Goal: Complete application form

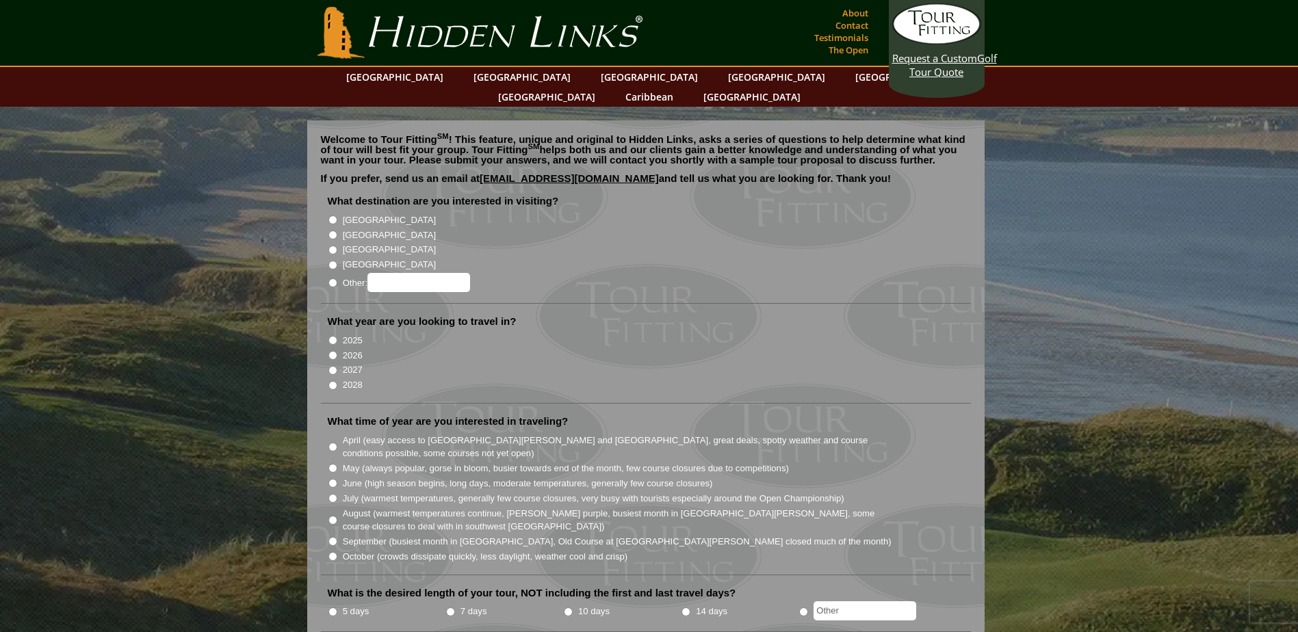
click at [367, 213] on label "[GEOGRAPHIC_DATA]" at bounding box center [389, 220] width 93 height 14
click at [337, 216] on input "[GEOGRAPHIC_DATA]" at bounding box center [332, 220] width 9 height 9
radio input "true"
click at [365, 229] on label "[GEOGRAPHIC_DATA]" at bounding box center [389, 236] width 93 height 14
click at [337, 231] on input "[GEOGRAPHIC_DATA]" at bounding box center [332, 235] width 9 height 9
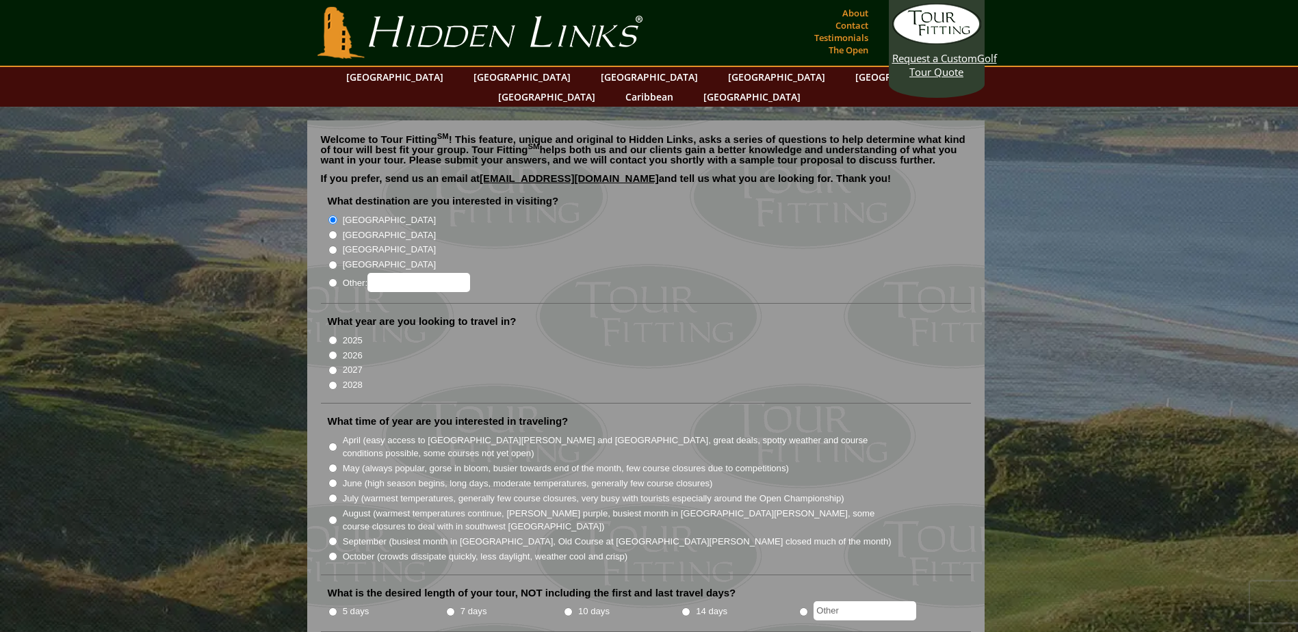
radio input "true"
click at [352, 363] on label "2027" at bounding box center [353, 370] width 20 height 14
click at [337, 366] on input "2027" at bounding box center [332, 370] width 9 height 9
radio input "true"
click at [547, 477] on label "June (high season begins, long days, moderate temperatures, generally few cours…" at bounding box center [528, 484] width 370 height 14
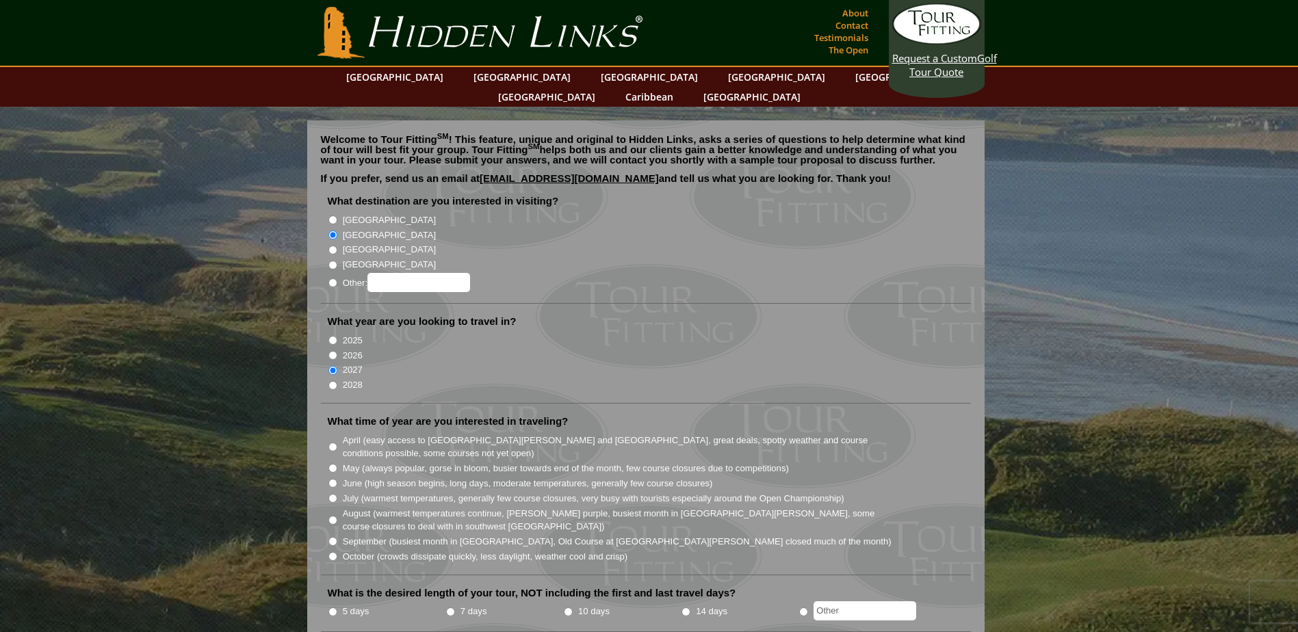
click at [337, 479] on input "June (high season begins, long days, moderate temperatures, generally few cours…" at bounding box center [332, 483] width 9 height 9
radio input "true"
click at [413, 462] on label "May (always popular, gorse in bloom, busier towards end of the month, few cours…" at bounding box center [566, 469] width 446 height 14
click at [337, 464] on input "May (always popular, gorse in bloom, busier towards end of the month, few cours…" at bounding box center [332, 468] width 9 height 9
radio input "true"
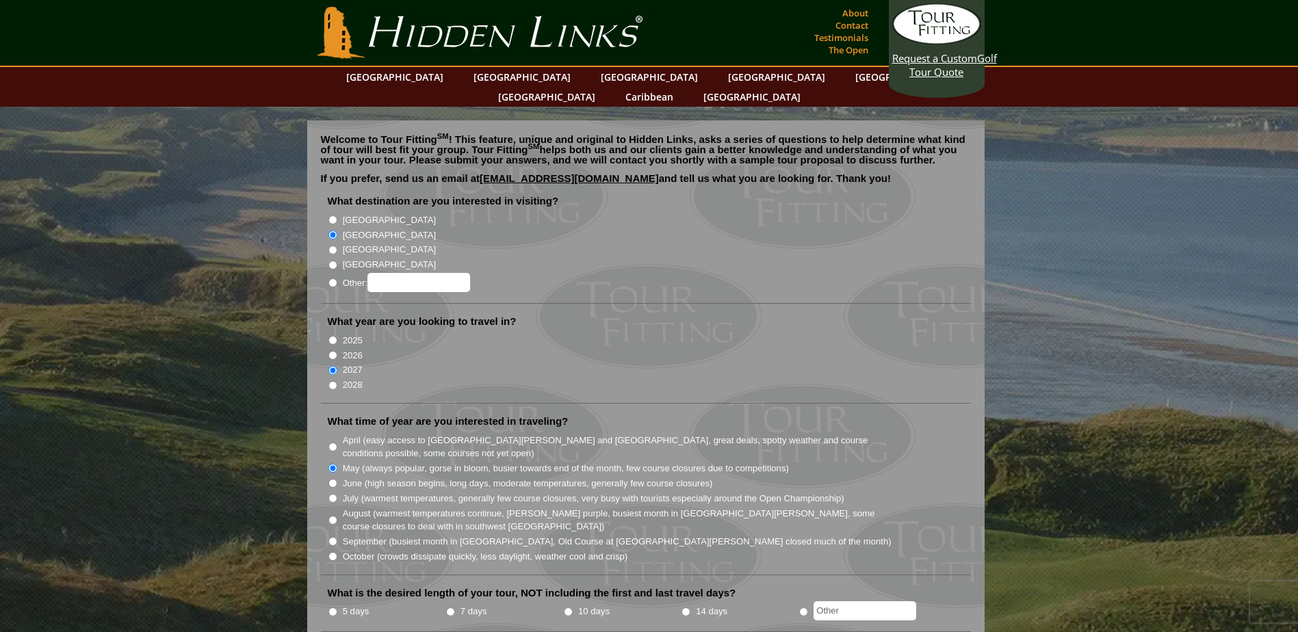
click at [416, 477] on label "June (high season begins, long days, moderate temperatures, generally few cours…" at bounding box center [528, 484] width 370 height 14
click at [337, 479] on input "June (high season begins, long days, moderate temperatures, generally few cours…" at bounding box center [332, 483] width 9 height 9
radio input "true"
click at [465, 462] on label "May (always popular, gorse in bloom, busier towards end of the month, few cours…" at bounding box center [566, 469] width 446 height 14
click at [337, 464] on input "May (always popular, gorse in bloom, busier towards end of the month, few cours…" at bounding box center [332, 468] width 9 height 9
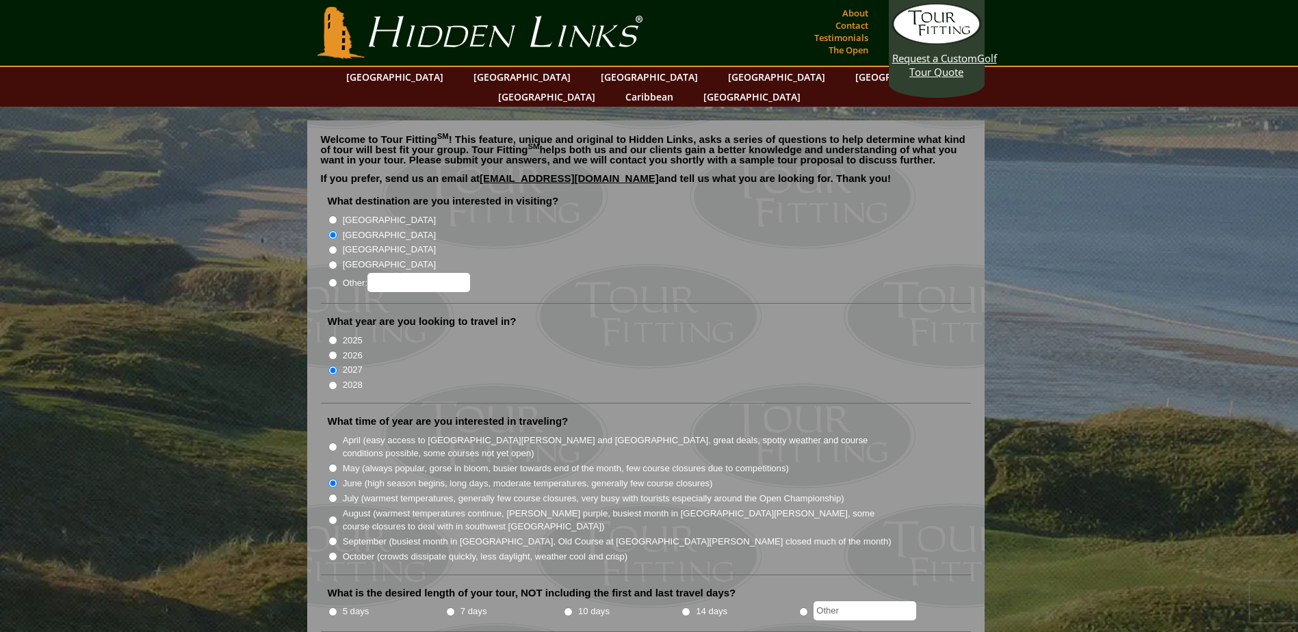
radio input "true"
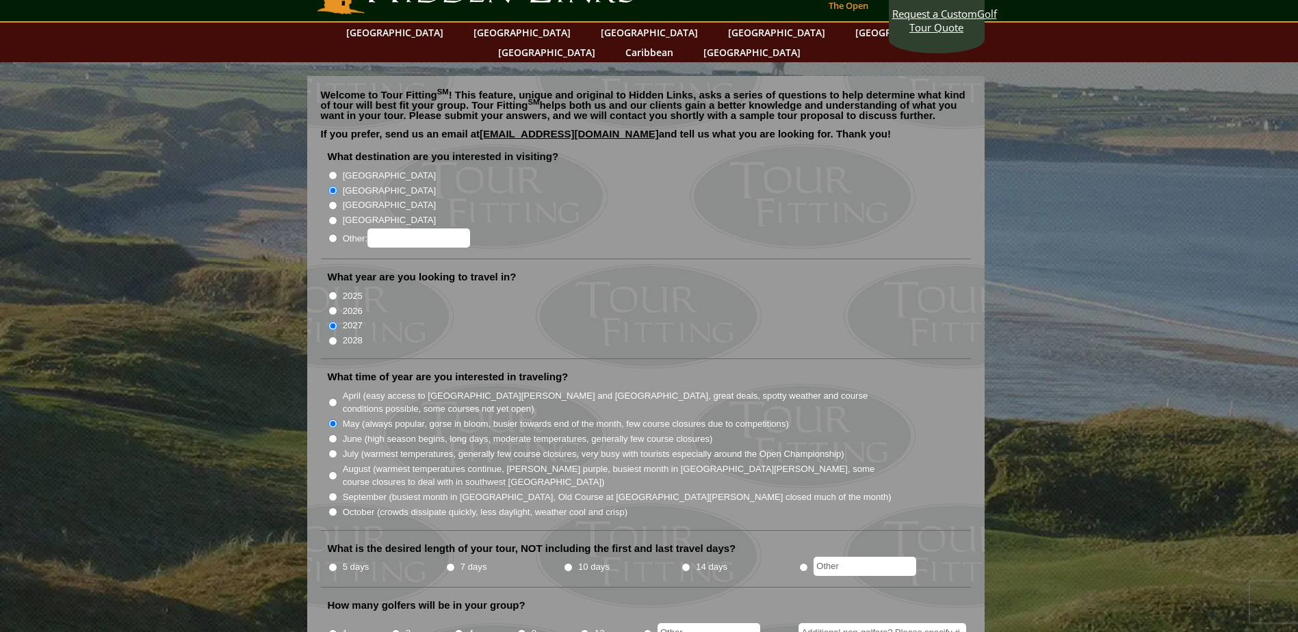
scroll to position [68, 0]
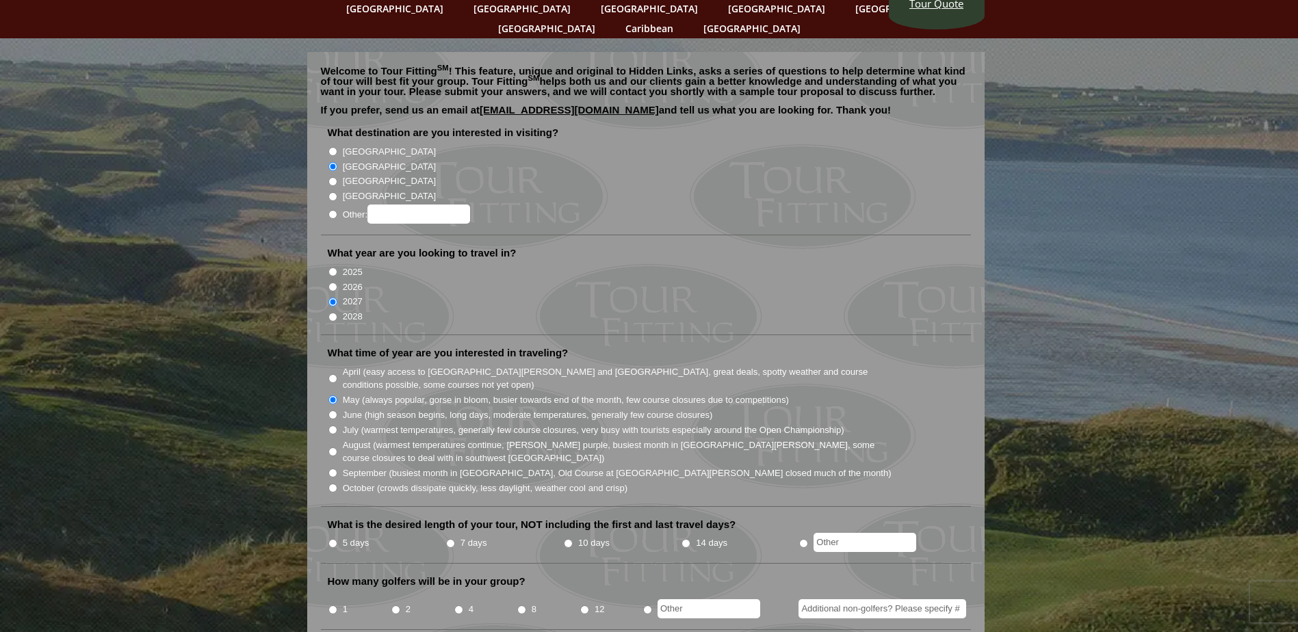
click at [356, 536] on label "5 days" at bounding box center [356, 543] width 27 height 14
click at [337, 539] on input "5 days" at bounding box center [332, 543] width 9 height 9
radio input "true"
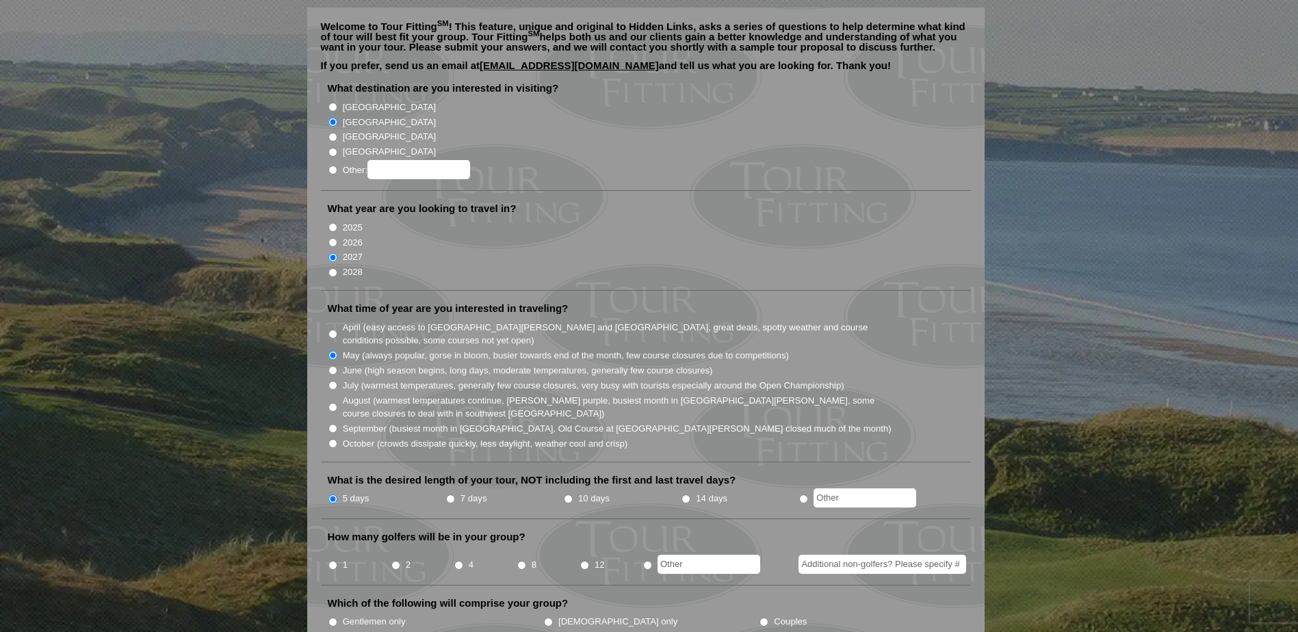
scroll to position [137, 0]
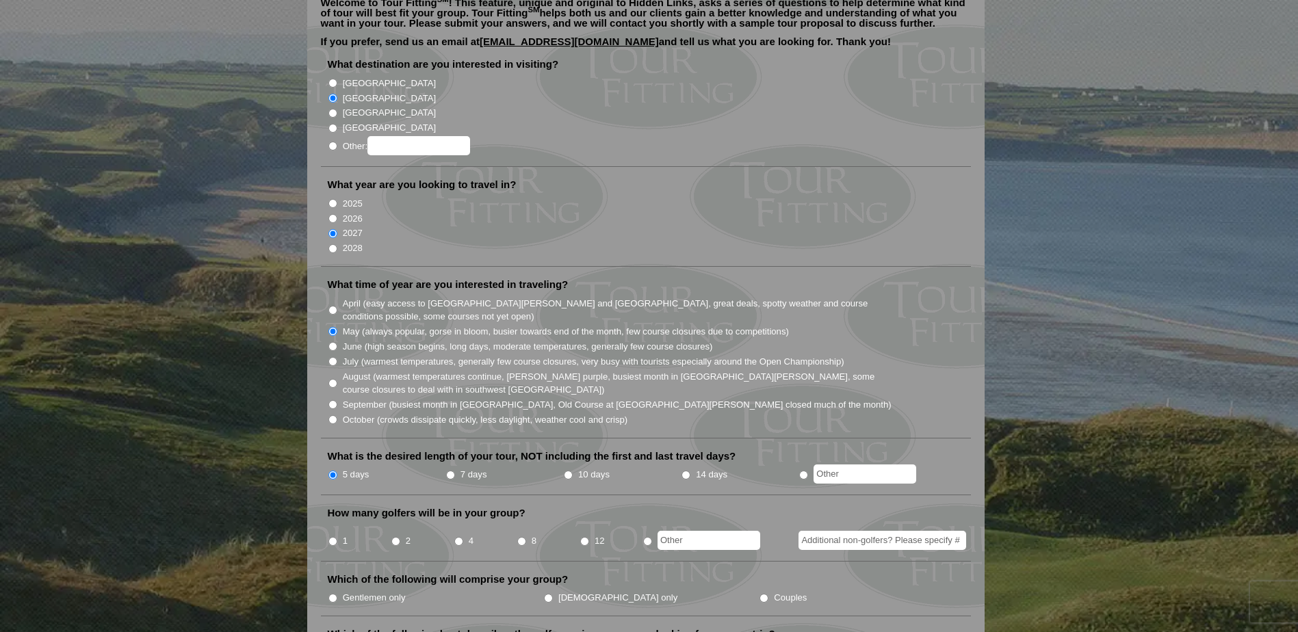
click at [471, 534] on label "4" at bounding box center [471, 541] width 5 height 14
click at [463, 537] on input "4" at bounding box center [458, 541] width 9 height 9
radio input "true"
click at [823, 531] on input "Additional non-golfers? Please specify #" at bounding box center [882, 540] width 168 height 19
click at [334, 523] on li "1" at bounding box center [359, 536] width 63 height 27
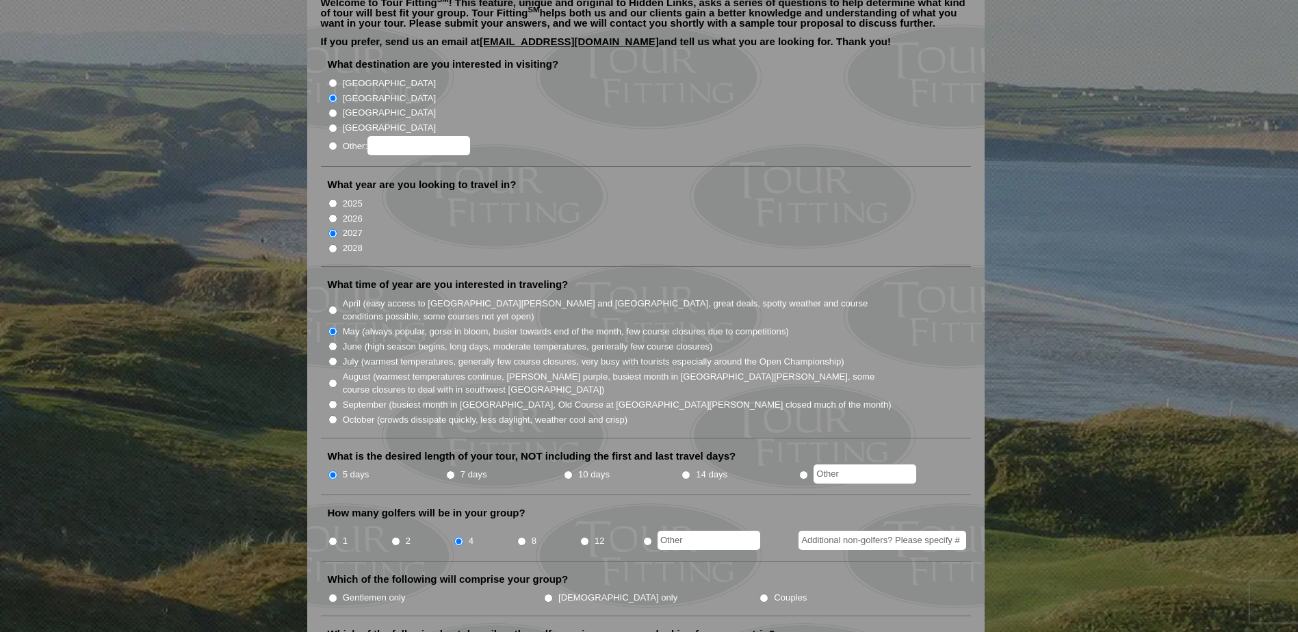
click at [334, 537] on input "1" at bounding box center [332, 541] width 9 height 9
radio input "true"
click at [846, 531] on input "Additional non-golfers? Please specify #" at bounding box center [882, 540] width 168 height 19
type input "1"
click at [868, 590] on ul "Gentlemen only Ladies only Couples" at bounding box center [651, 597] width 647 height 15
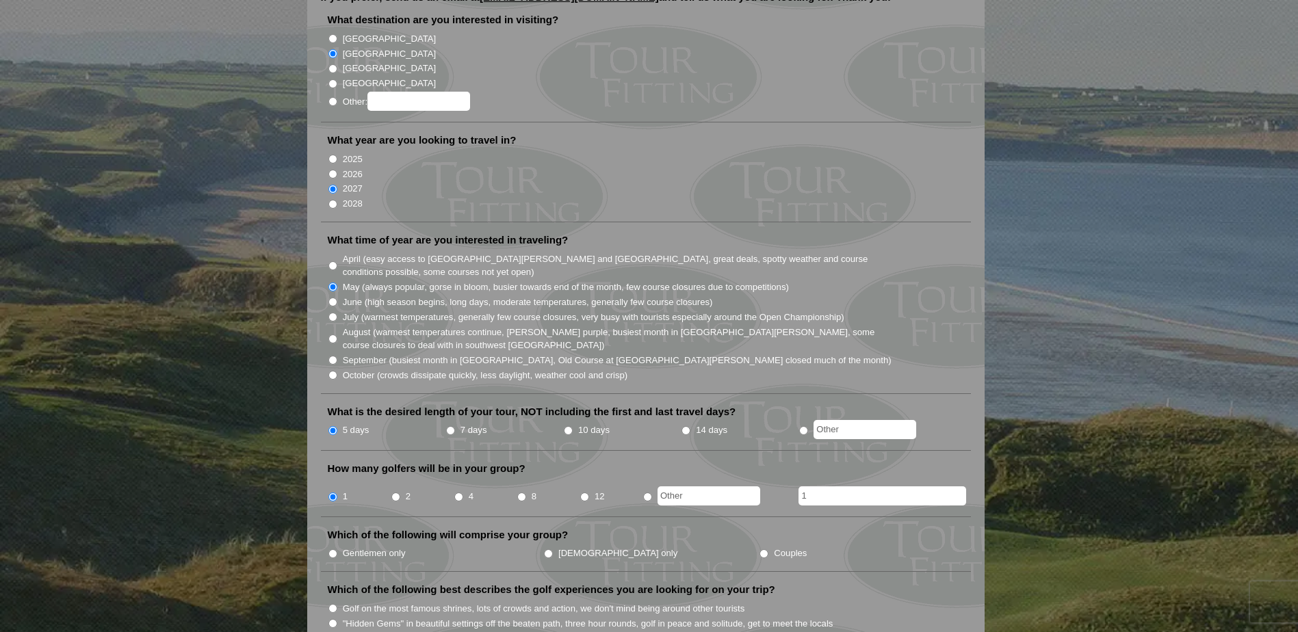
scroll to position [205, 0]
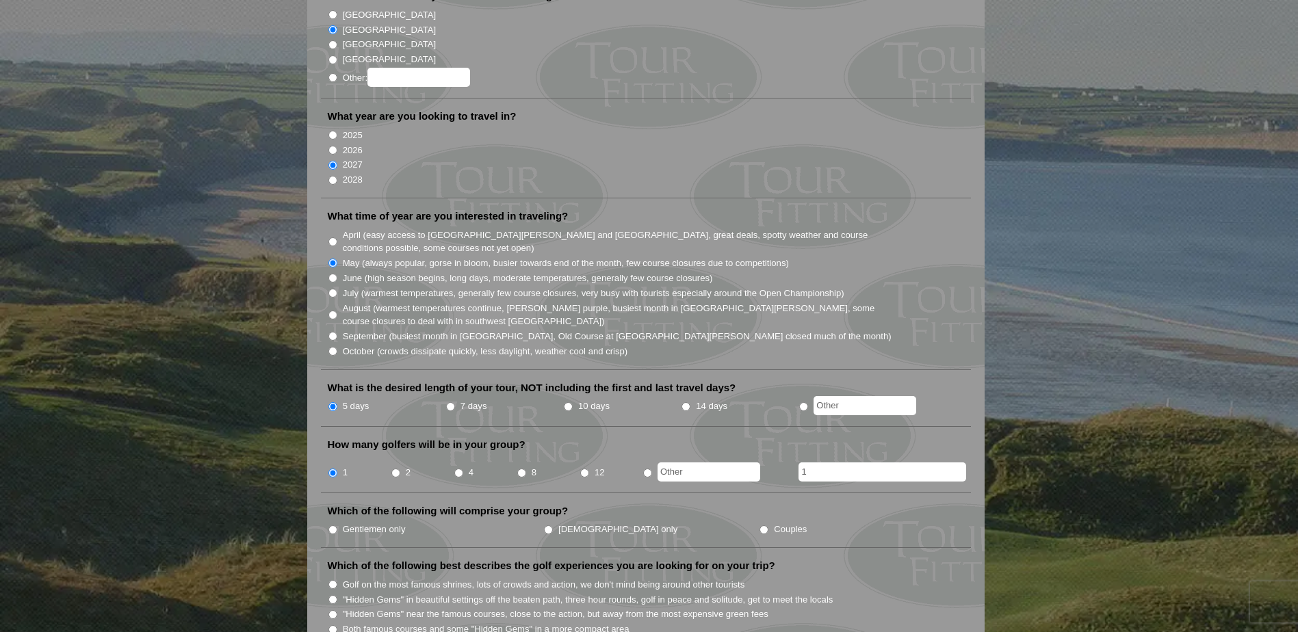
click at [759, 521] on li "Couples" at bounding box center [867, 528] width 216 height 15
click at [759, 525] on input "Couples" at bounding box center [763, 529] width 9 height 9
radio input "true"
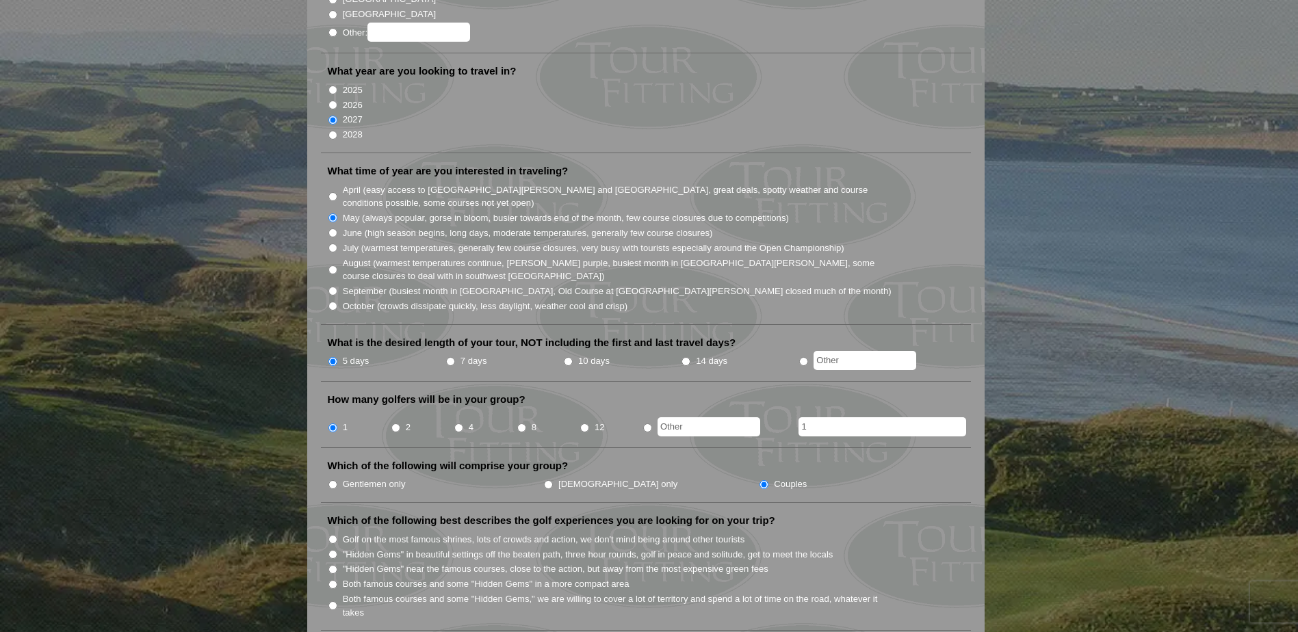
scroll to position [274, 0]
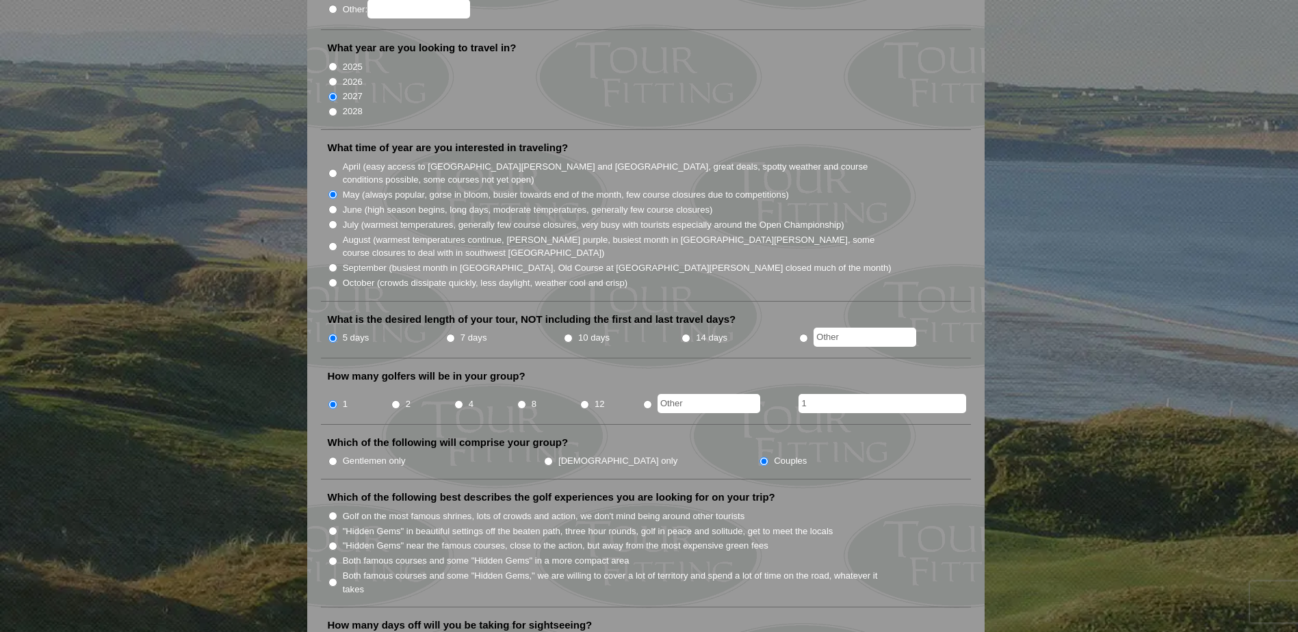
click at [434, 569] on label "Both famous courses and some "Hidden Gems," we are willing to cover a lot of te…" at bounding box center [618, 582] width 550 height 27
click at [337, 578] on input "Both famous courses and some "Hidden Gems," we are willing to cover a lot of te…" at bounding box center [332, 582] width 9 height 9
radio input "true"
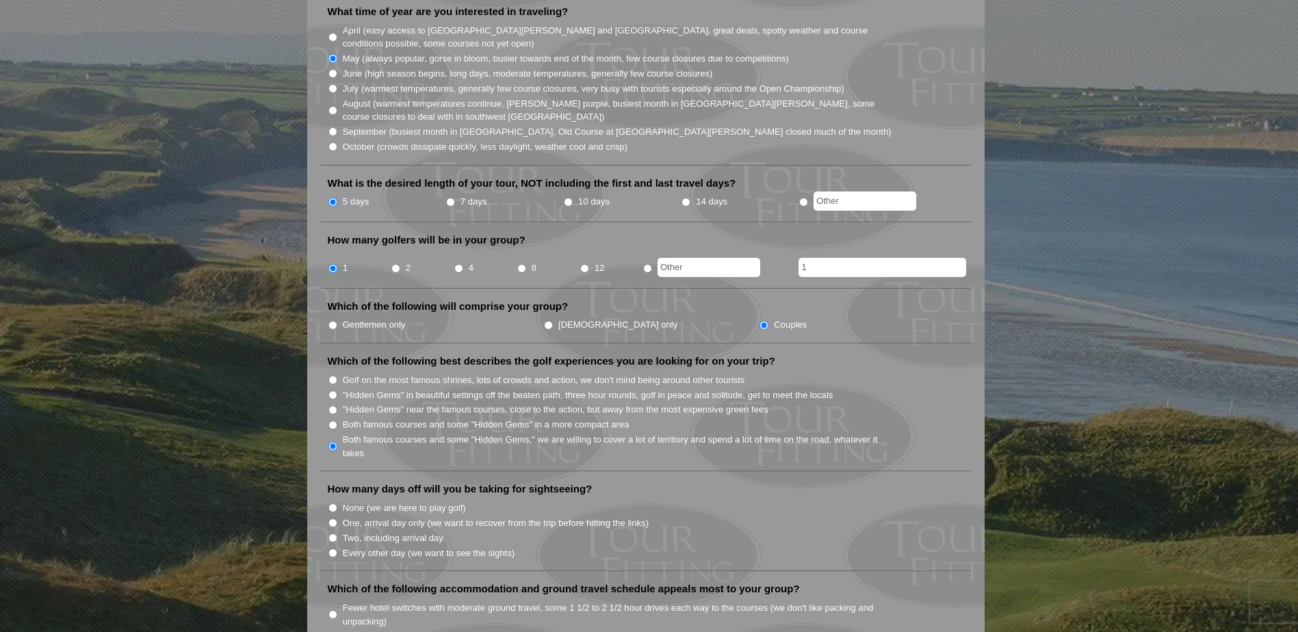
scroll to position [410, 0]
click at [499, 546] on label "Every other day (we want to see the sights)" at bounding box center [429, 553] width 172 height 14
click at [337, 548] on input "Every other day (we want to see the sights)" at bounding box center [332, 552] width 9 height 9
radio input "true"
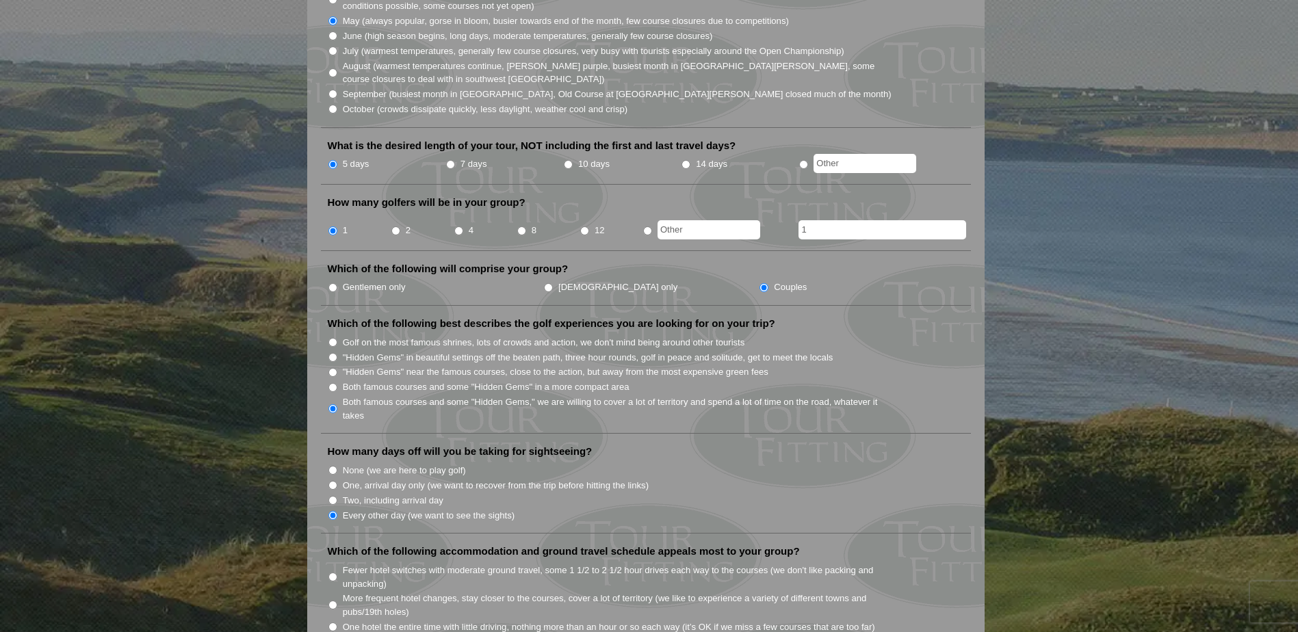
scroll to position [479, 0]
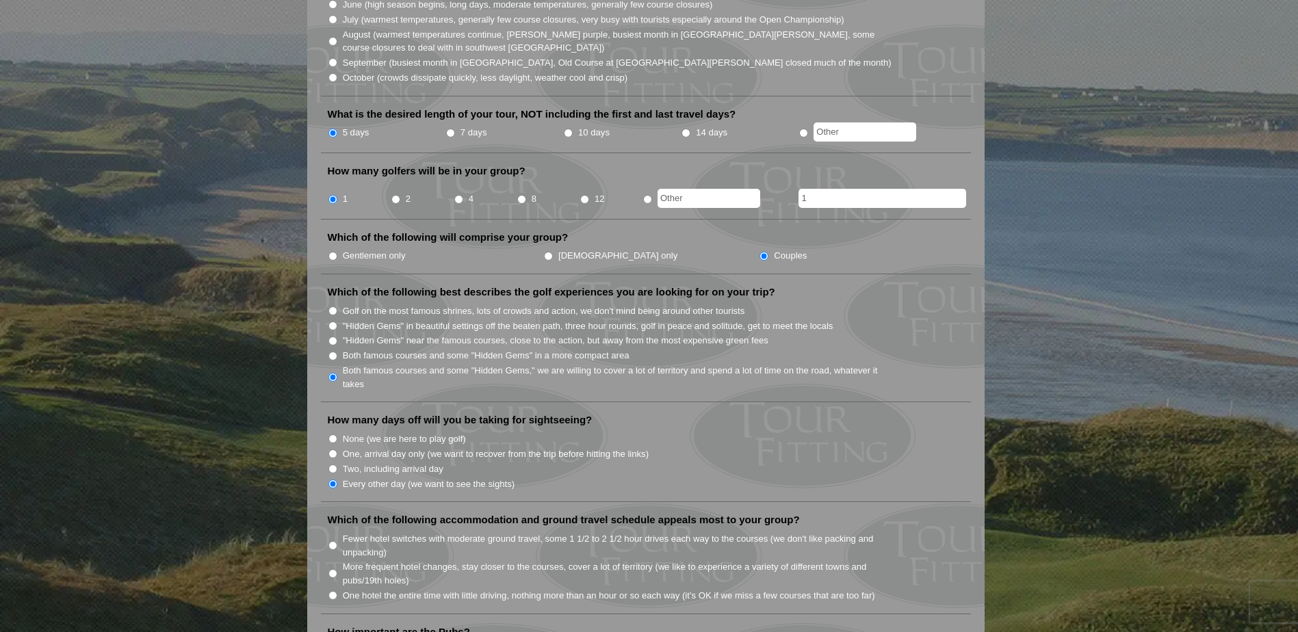
click at [535, 560] on label "More frequent hotel changes, stay closer to the courses, cover a lot of territo…" at bounding box center [618, 573] width 550 height 27
click at [337, 569] on input "More frequent hotel changes, stay closer to the courses, cover a lot of territo…" at bounding box center [332, 573] width 9 height 9
radio input "true"
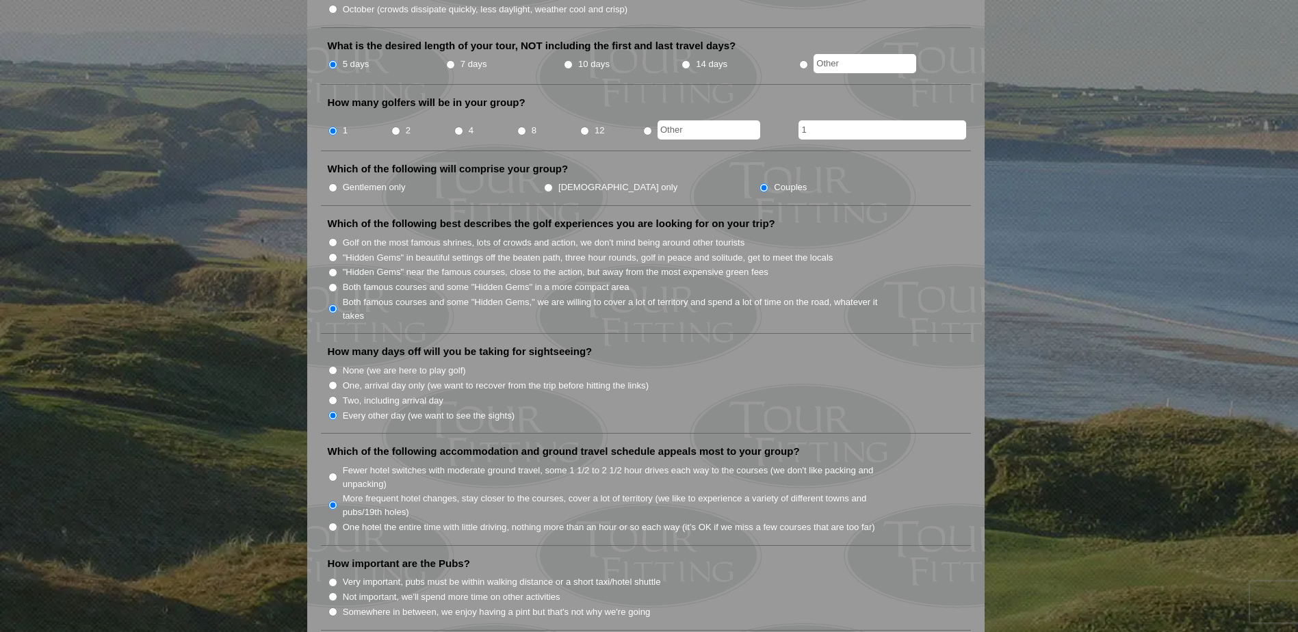
scroll to position [616, 0]
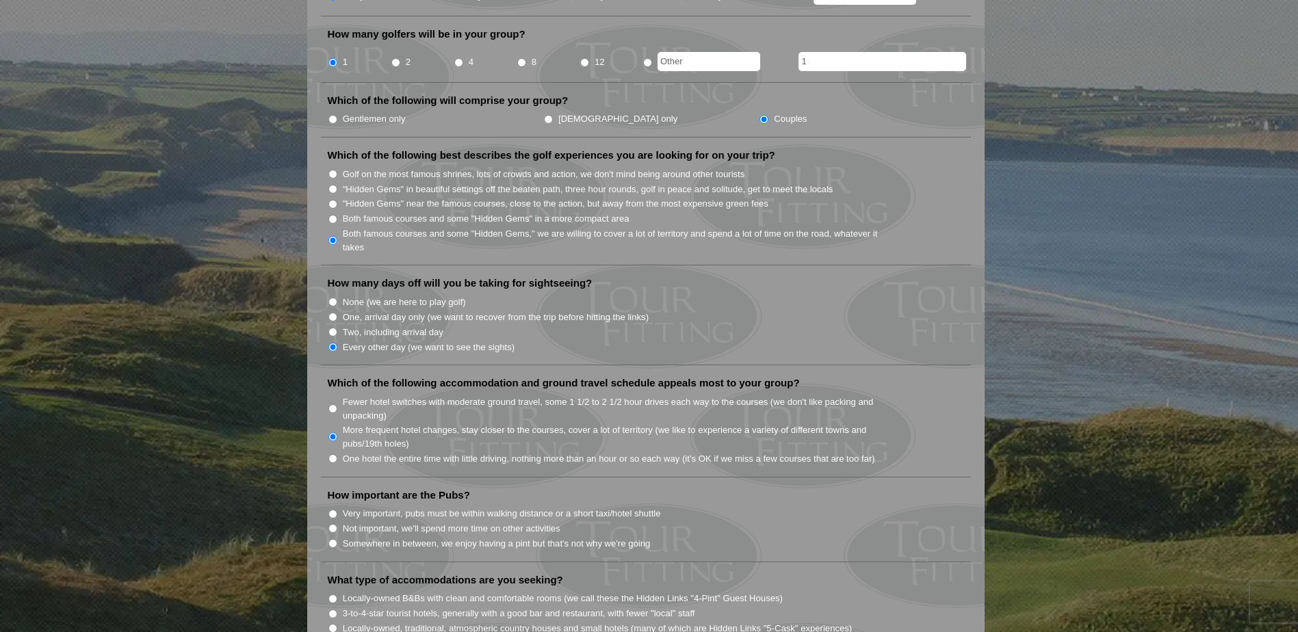
click at [459, 522] on label "Not important, we'll spend more time on other activities" at bounding box center [452, 529] width 218 height 14
click at [337, 524] on input "Not important, we'll spend more time on other activities" at bounding box center [332, 528] width 9 height 9
radio input "true"
click at [631, 537] on label "Somewhere in between, we enjoy having a pint but that's not why we're going" at bounding box center [497, 544] width 308 height 14
click at [337, 539] on input "Somewhere in between, we enjoy having a pint but that's not why we're going" at bounding box center [332, 543] width 9 height 9
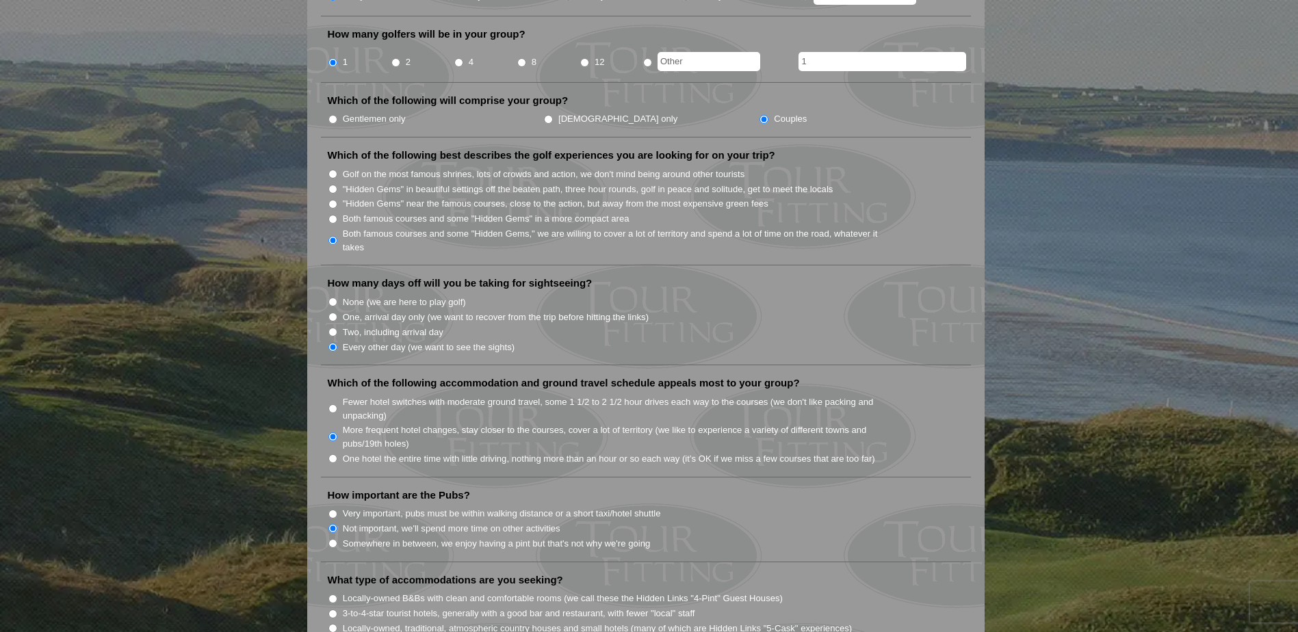
radio input "true"
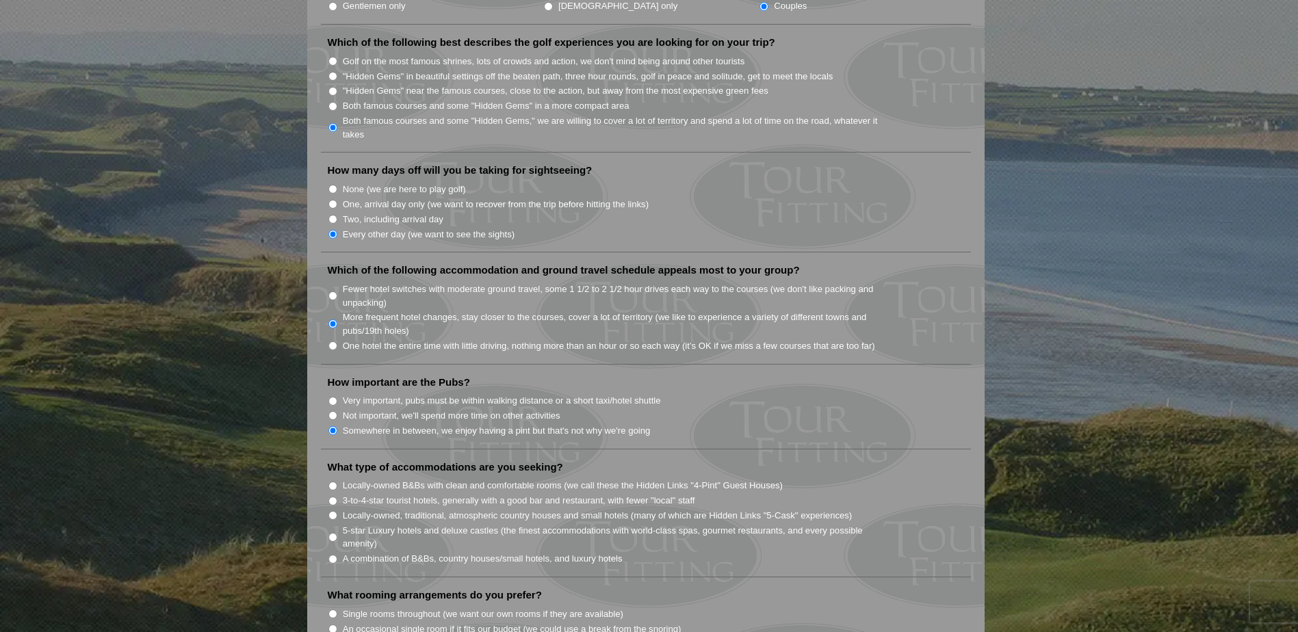
scroll to position [753, 0]
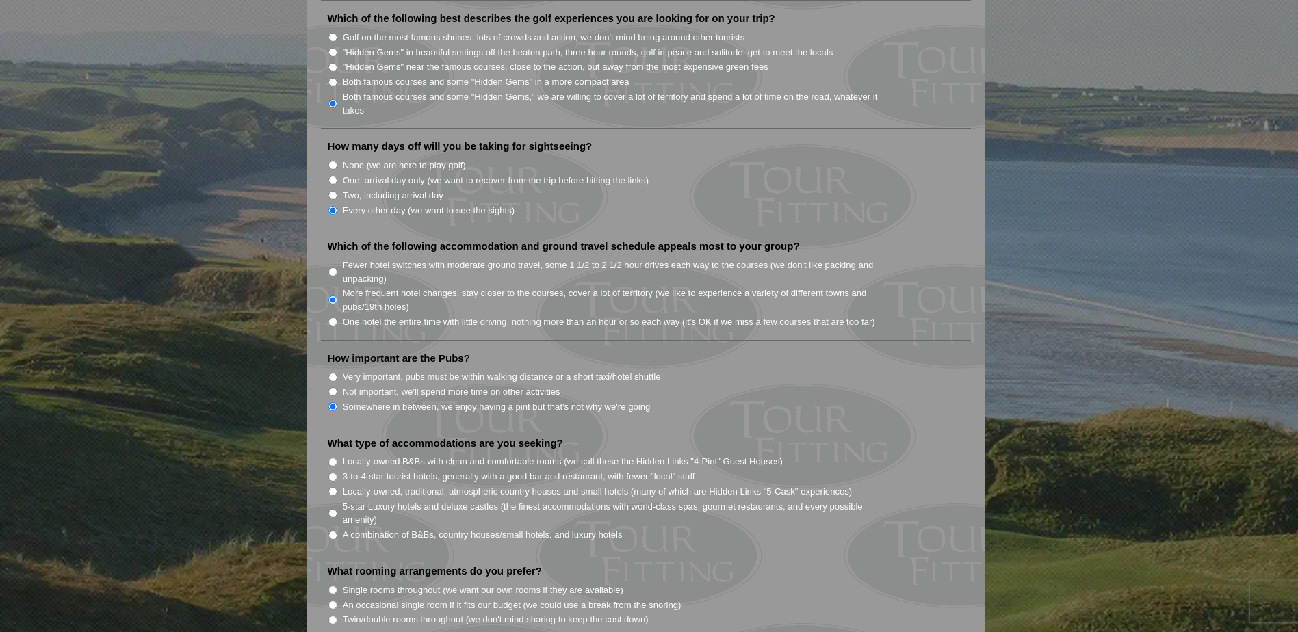
click at [538, 528] on label "A combination of B&Bs, country houses/small hotels, and luxury hotels" at bounding box center [483, 535] width 280 height 14
click at [337, 531] on input "A combination of B&Bs, country houses/small hotels, and luxury hotels" at bounding box center [332, 535] width 9 height 9
radio input "true"
click at [427, 470] on label "3-to-4-star tourist hotels, generally with a good bar and restaurant, with fewe…" at bounding box center [519, 477] width 352 height 14
click at [337, 473] on input "3-to-4-star tourist hotels, generally with a good bar and restaurant, with fewe…" at bounding box center [332, 477] width 9 height 9
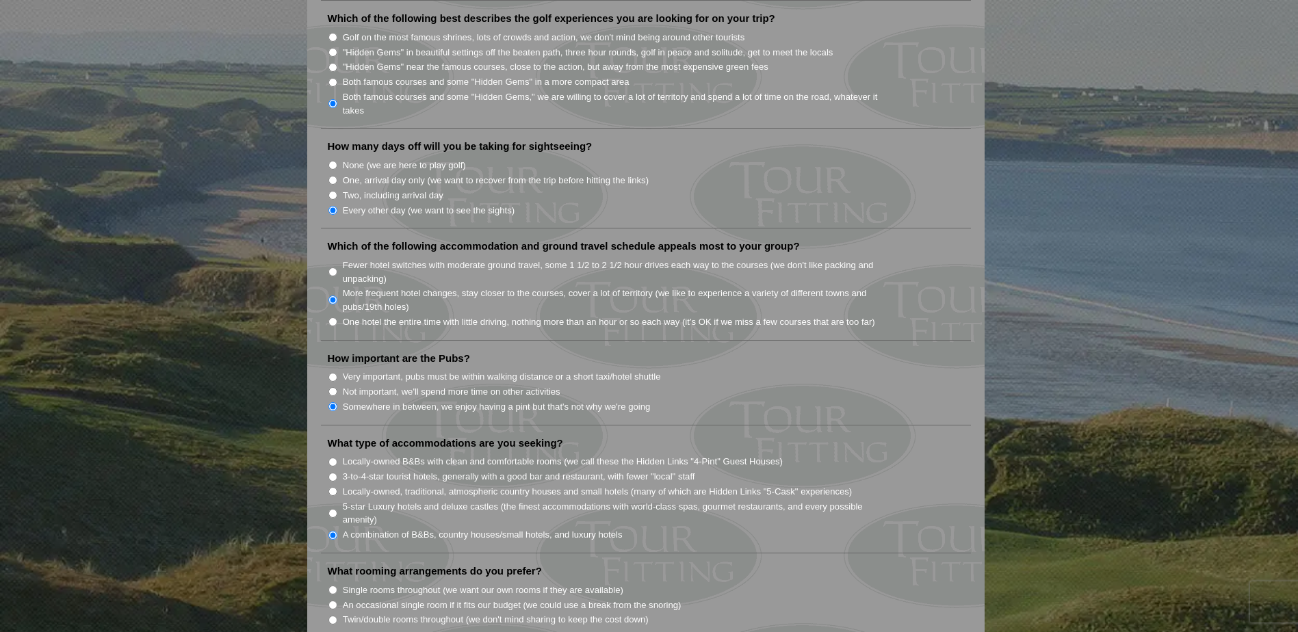
radio input "true"
click at [392, 455] on label "Locally-owned B&Bs with clean and comfortable rooms (we call these the Hidden L…" at bounding box center [563, 462] width 440 height 14
click at [337, 458] on input "Locally-owned B&Bs with clean and comfortable rooms (we call these the Hidden L…" at bounding box center [332, 462] width 9 height 9
radio input "true"
click at [594, 584] on label "Single rooms throughout (we want our own rooms if they are available)" at bounding box center [483, 591] width 281 height 14
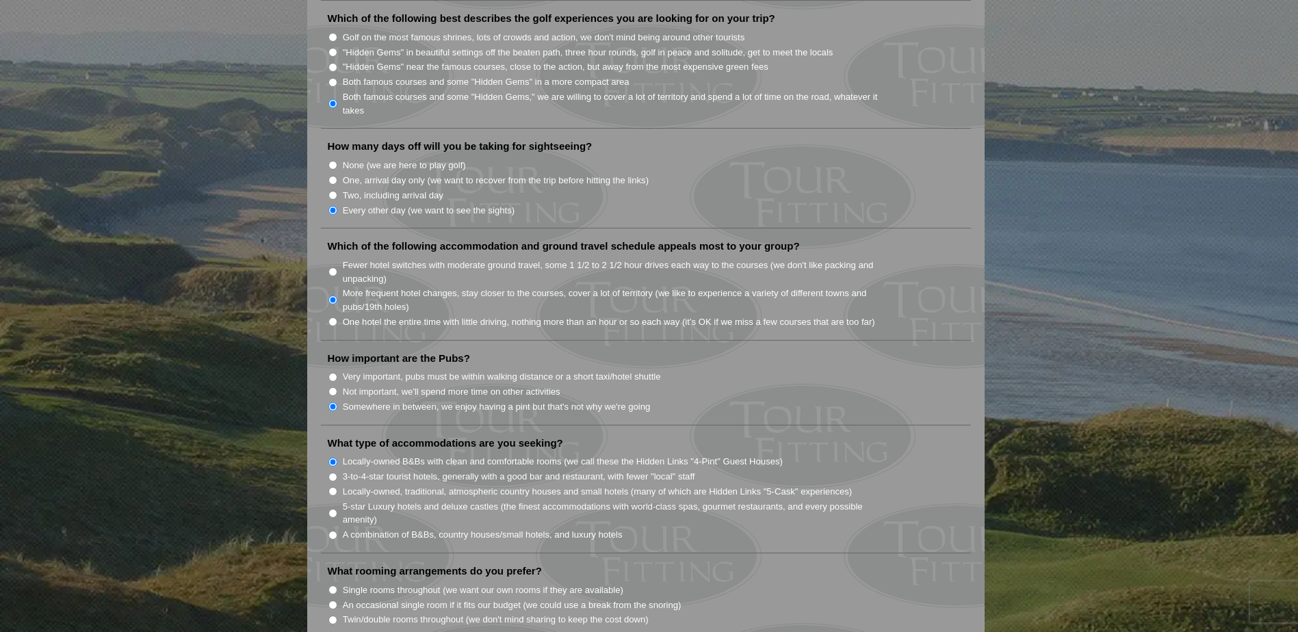
click at [337, 586] on input "Single rooms throughout (we want our own rooms if they are available)" at bounding box center [332, 590] width 9 height 9
radio input "true"
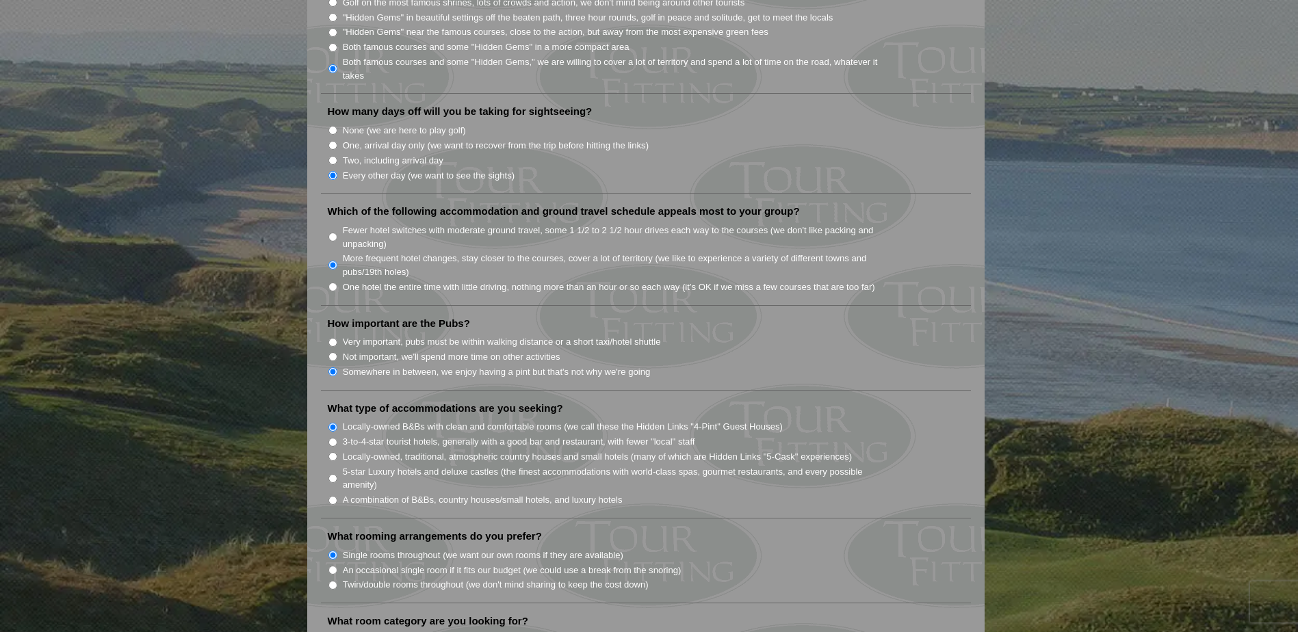
scroll to position [821, 0]
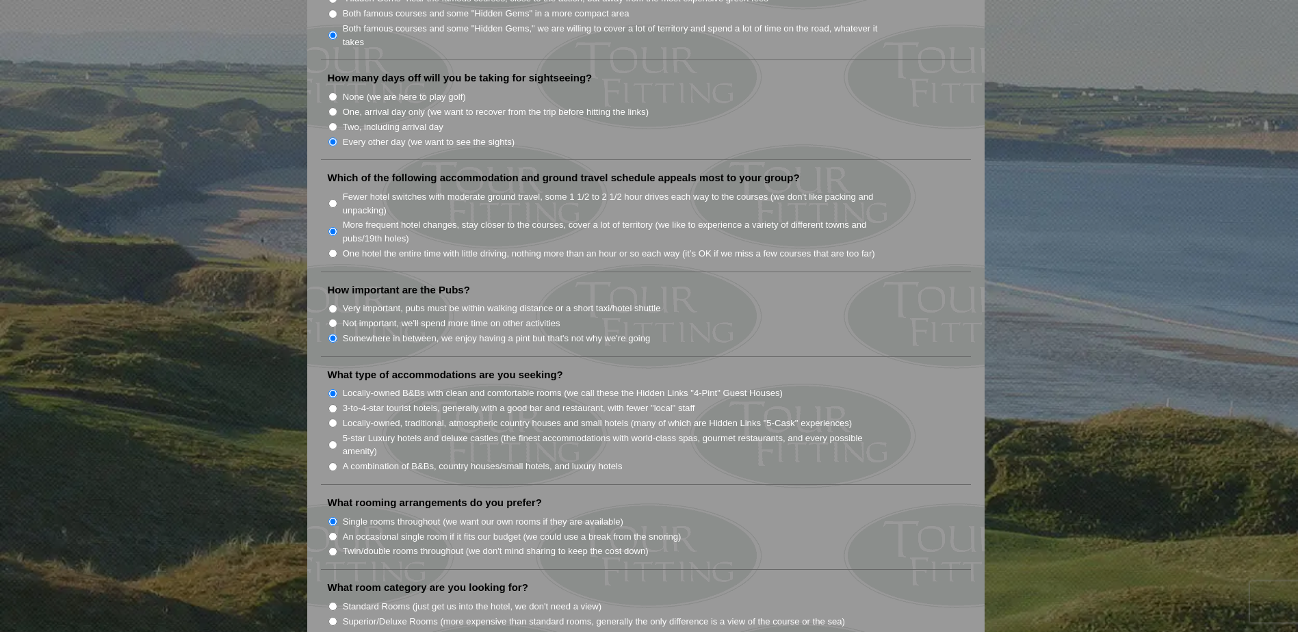
click at [517, 545] on label "Twin/double rooms throughout (we don't mind sharing to keep the cost down)" at bounding box center [496, 552] width 306 height 14
click at [337, 547] on input "Twin/double rooms throughout (we don't mind sharing to keep the cost down)" at bounding box center [332, 551] width 9 height 9
radio input "true"
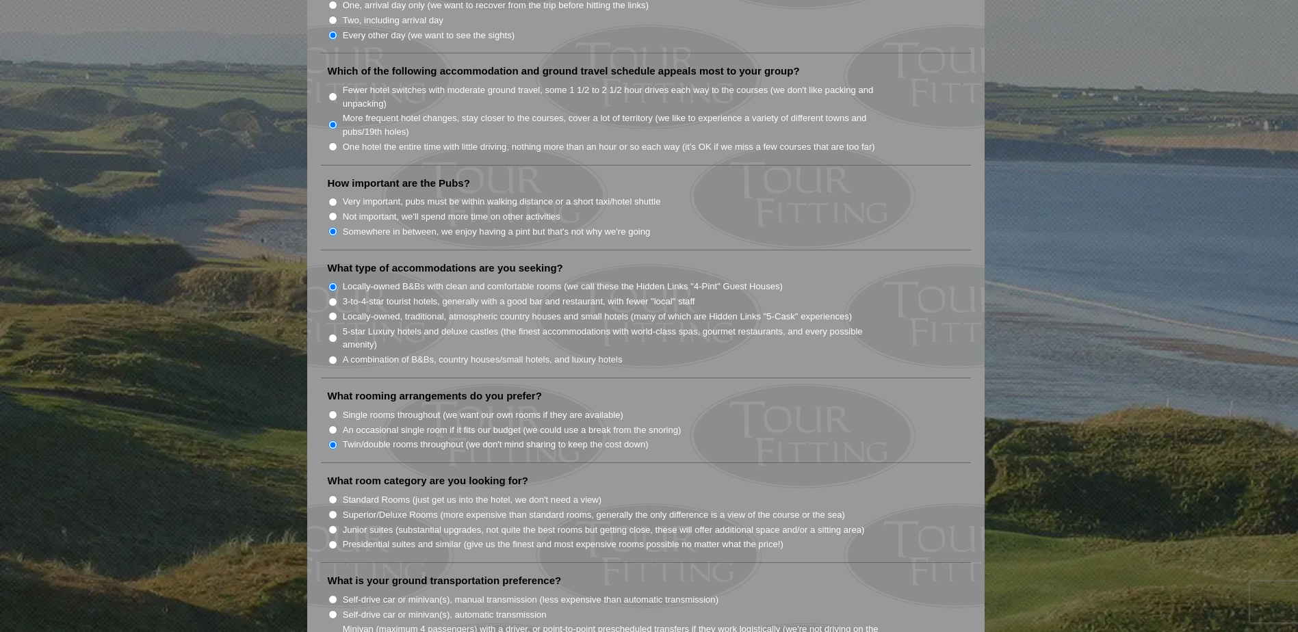
scroll to position [958, 0]
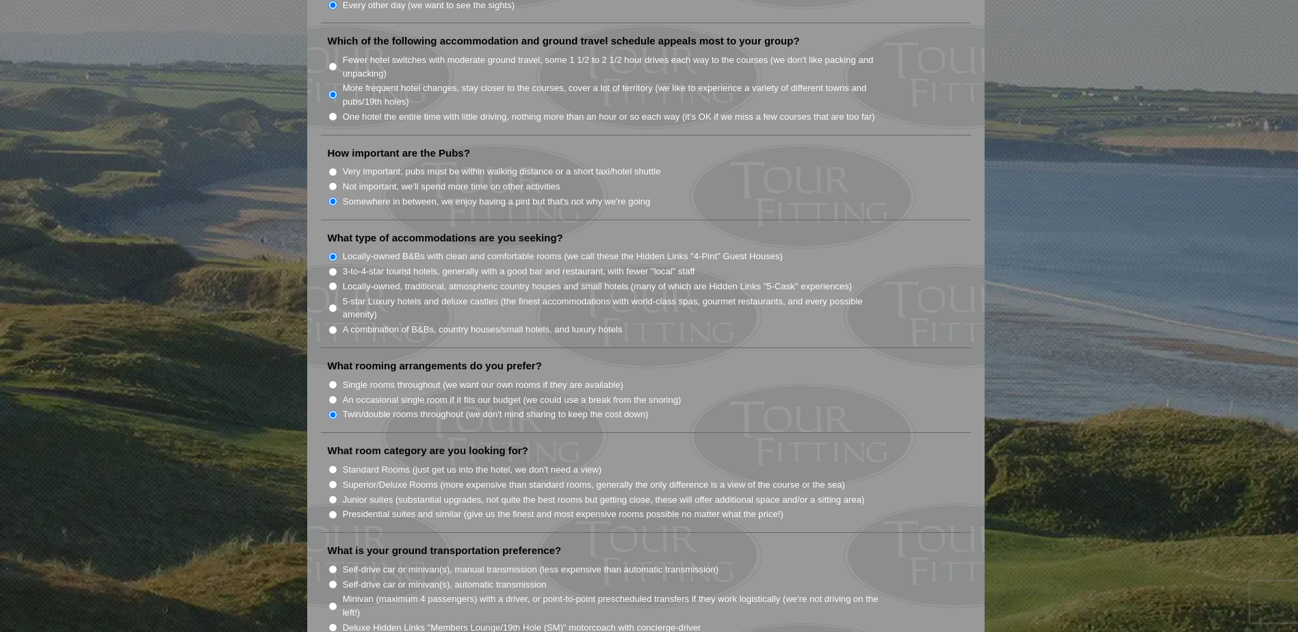
click at [539, 478] on label "Superior/Deluxe Rooms (more expensive than standard rooms, generally the only d…" at bounding box center [594, 485] width 502 height 14
click at [337, 480] on input "Superior/Deluxe Rooms (more expensive than standard rooms, generally the only d…" at bounding box center [332, 484] width 9 height 9
radio input "true"
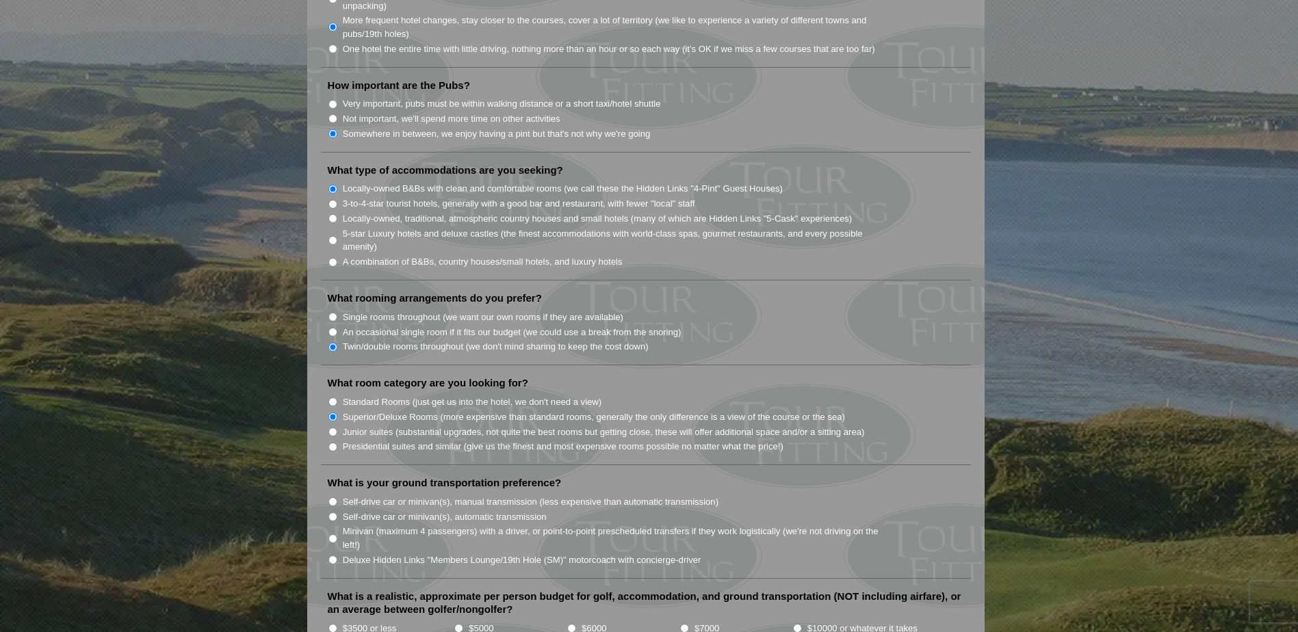
scroll to position [1026, 0]
click at [537, 510] on label "Self-drive car or minivan(s), automatic transmission" at bounding box center [445, 517] width 204 height 14
click at [337, 512] on input "Self-drive car or minivan(s), automatic transmission" at bounding box center [332, 516] width 9 height 9
radio input "true"
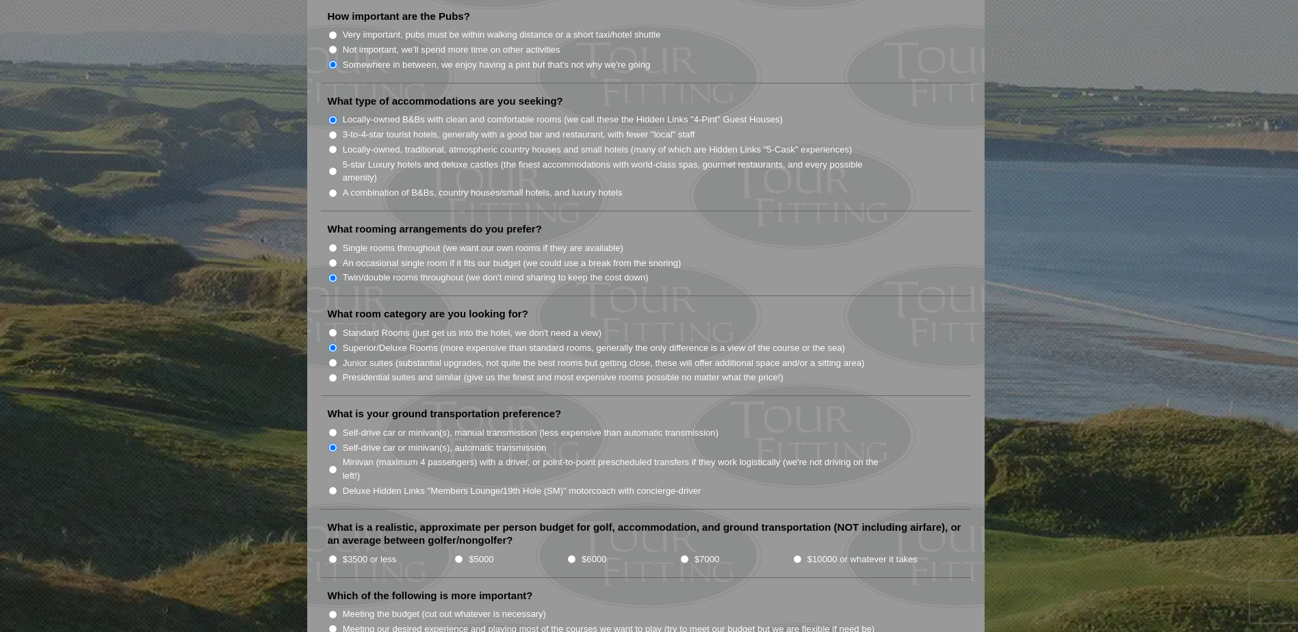
scroll to position [1163, 0]
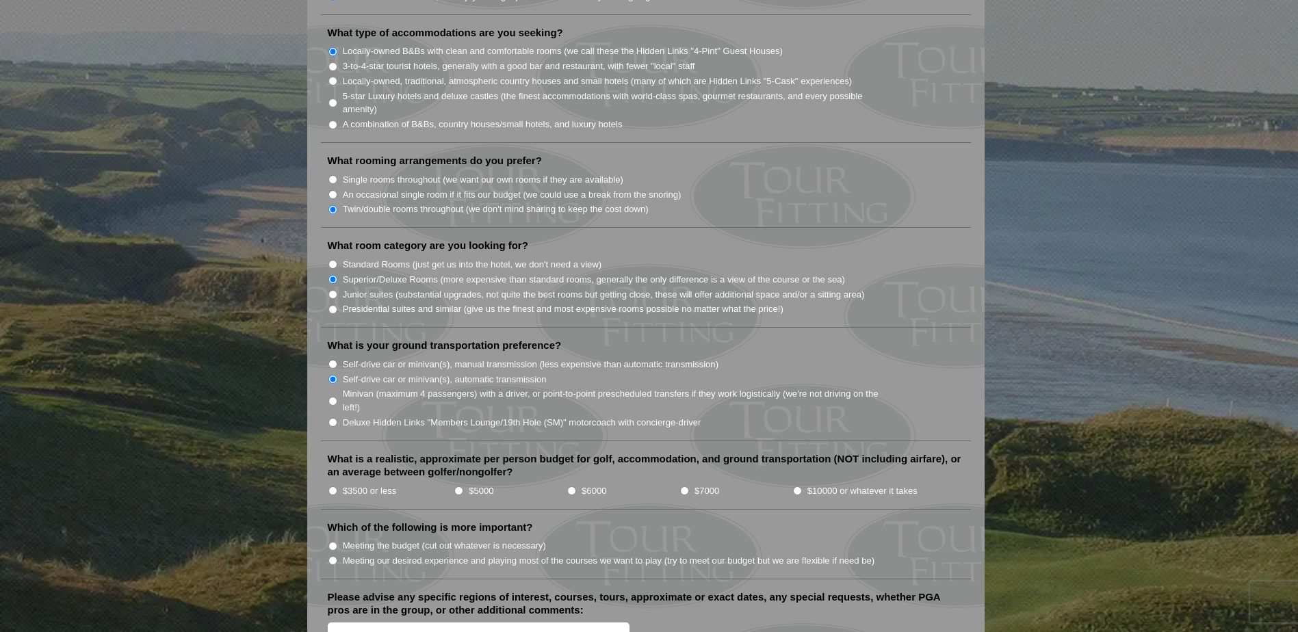
click at [590, 484] on label "$6000" at bounding box center [594, 491] width 25 height 14
click at [576, 486] on input "$6000" at bounding box center [571, 490] width 9 height 9
radio input "true"
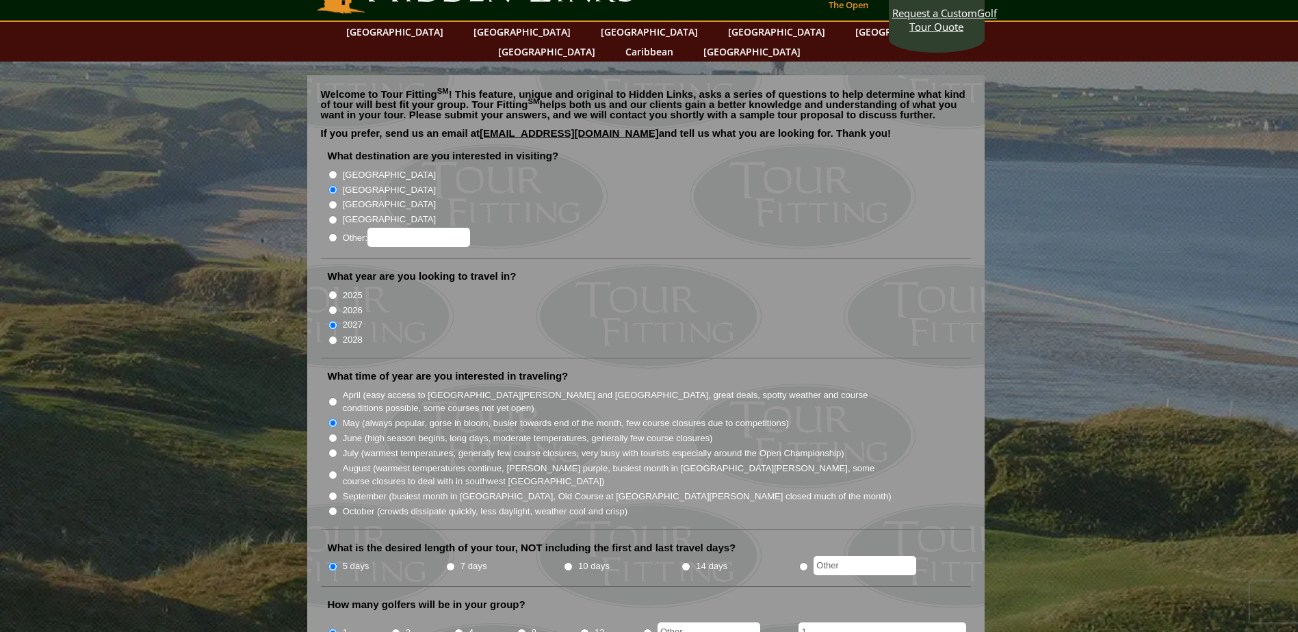
scroll to position [0, 0]
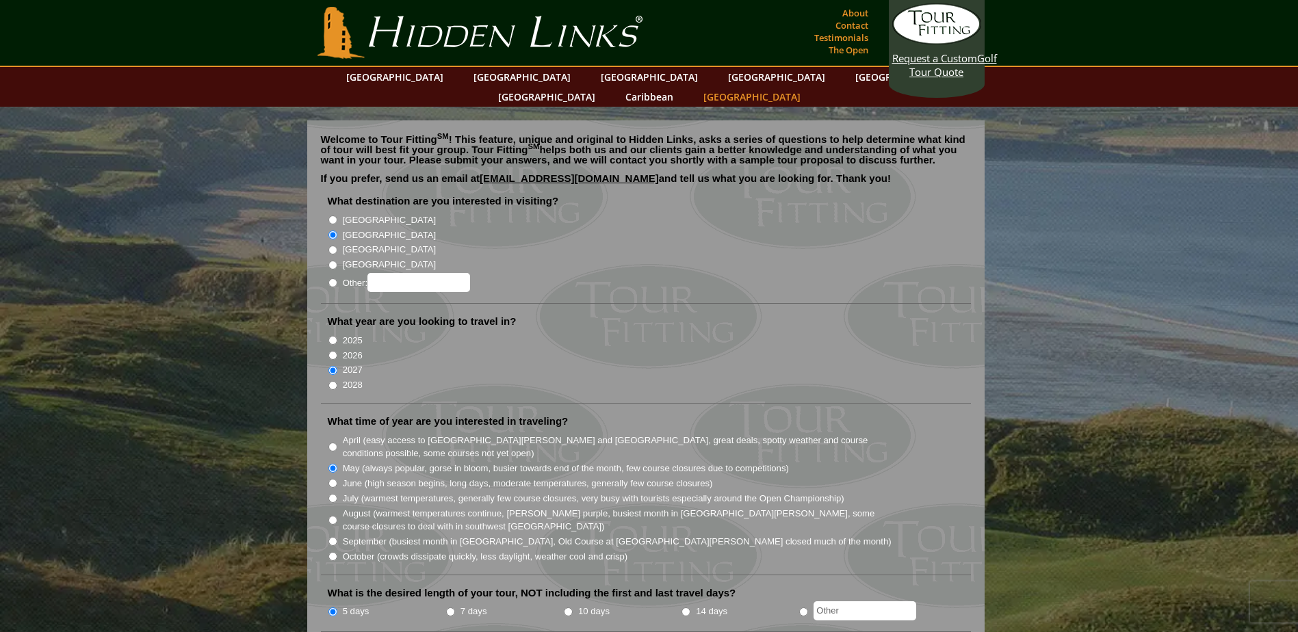
click at [807, 87] on link "[GEOGRAPHIC_DATA]" at bounding box center [751, 97] width 111 height 20
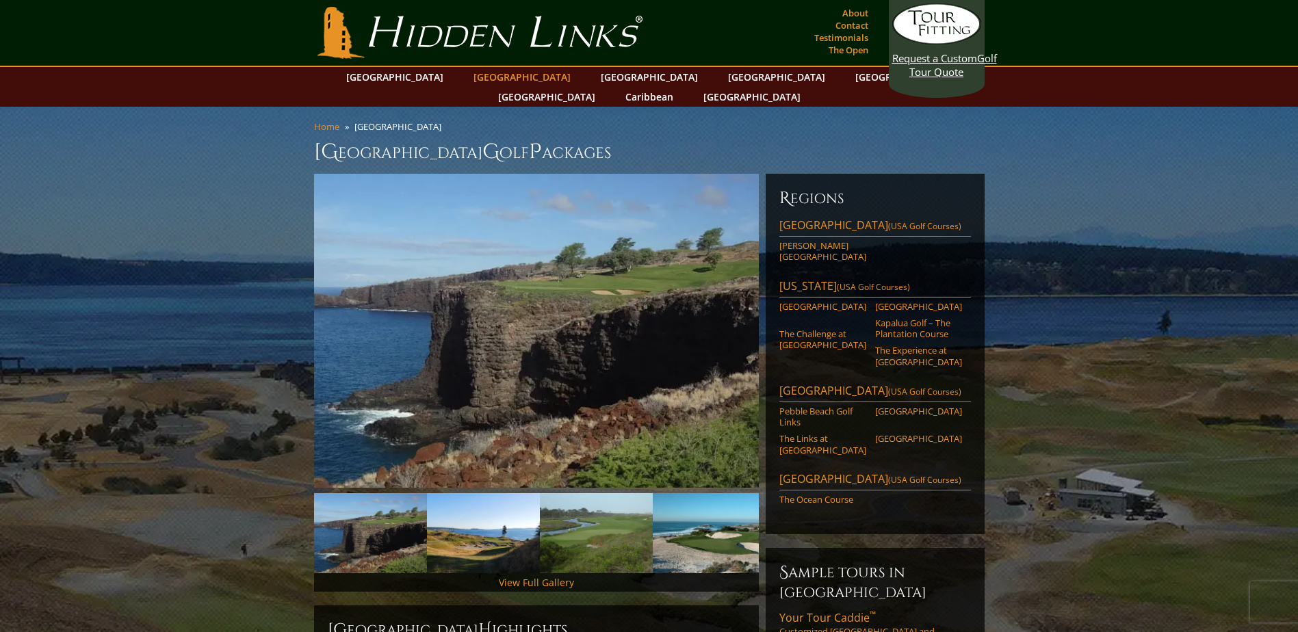
click at [488, 75] on link "[GEOGRAPHIC_DATA]" at bounding box center [522, 77] width 111 height 20
